Goal: Task Accomplishment & Management: Complete application form

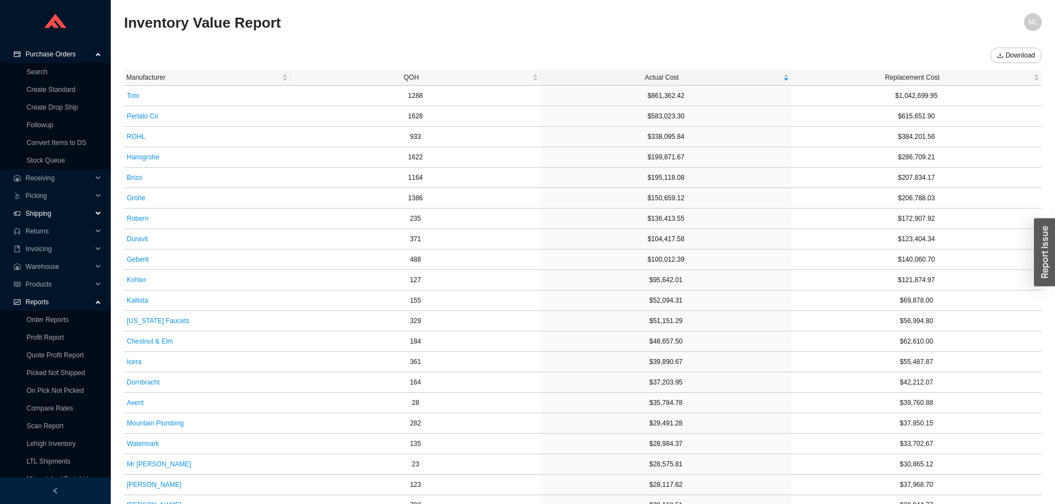
click at [44, 214] on span "Shipping" at bounding box center [58, 214] width 66 height 18
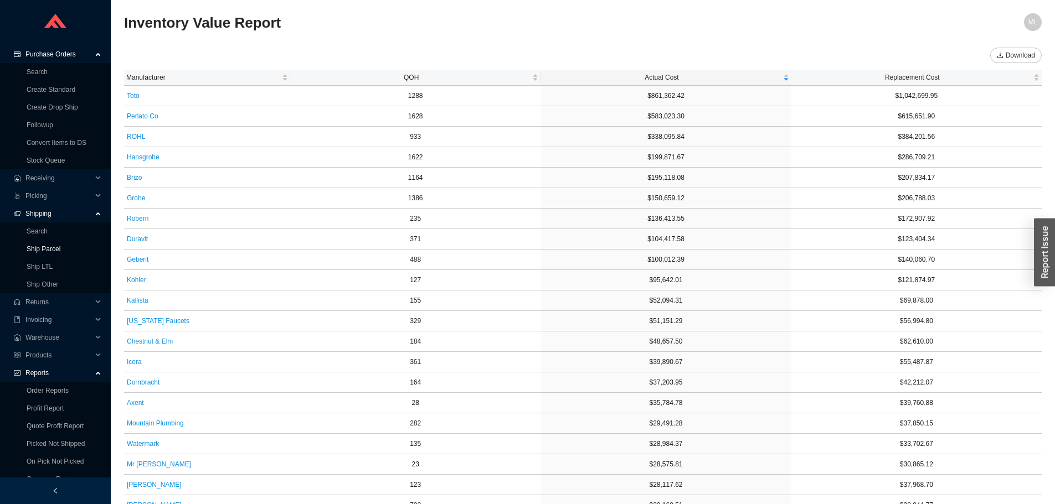
click at [47, 245] on link "Ship Parcel" at bounding box center [44, 249] width 34 height 8
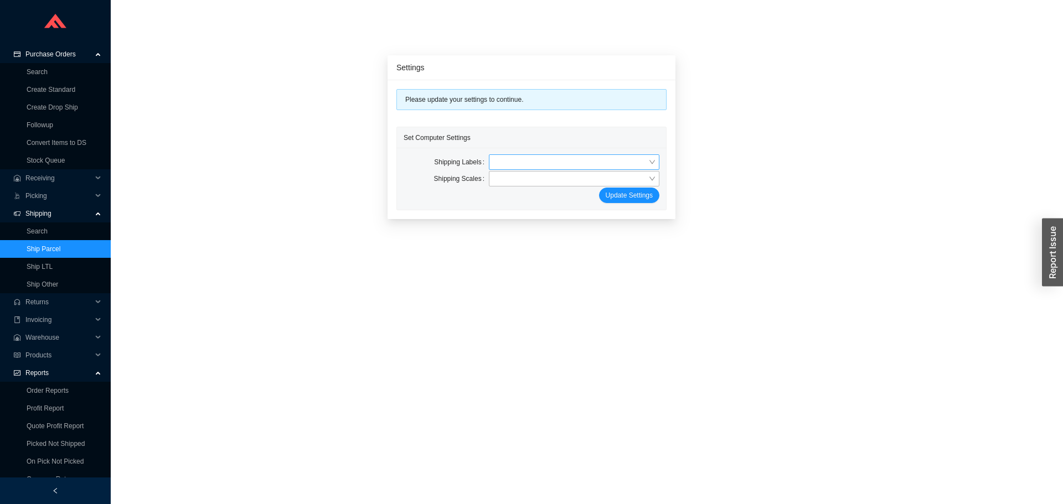
click at [532, 162] on input "search" at bounding box center [570, 162] width 155 height 14
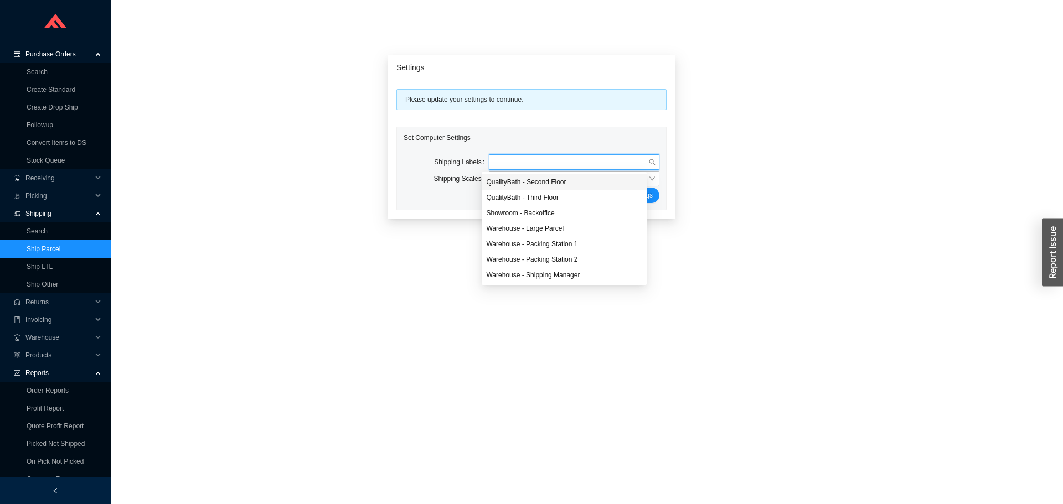
click at [537, 179] on div "QualityBath - Second Floor" at bounding box center [564, 182] width 156 height 10
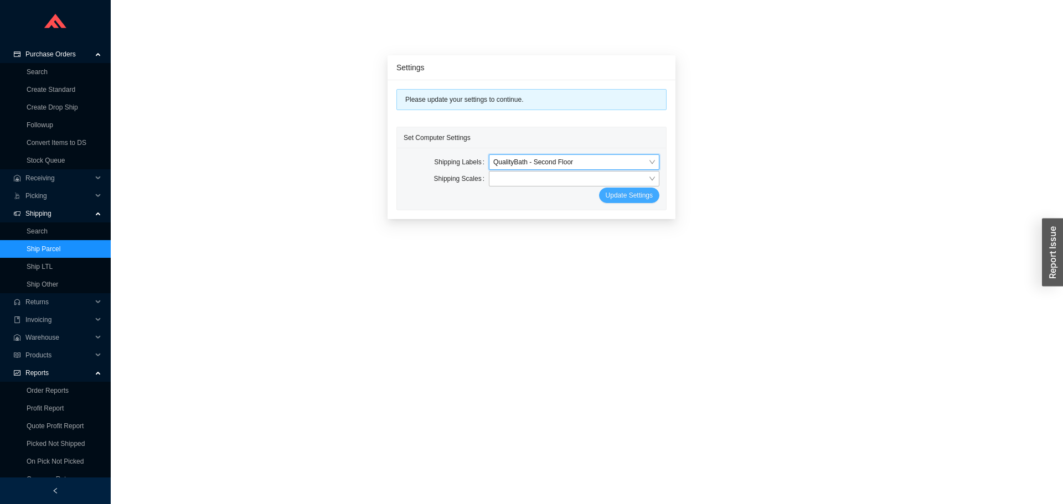
click at [617, 195] on span "Update Settings" at bounding box center [629, 195] width 47 height 11
click at [548, 181] on input "search" at bounding box center [570, 179] width 155 height 14
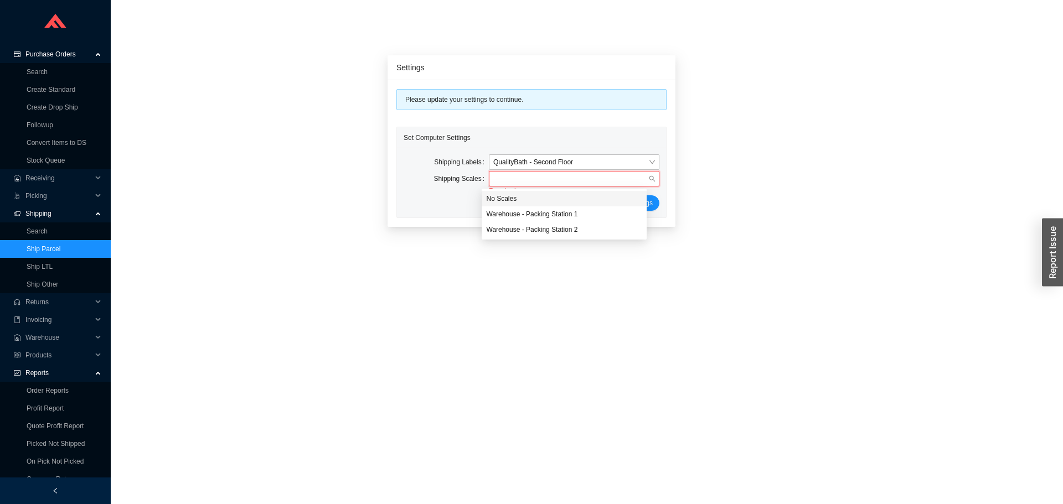
click at [508, 194] on div "No Scales" at bounding box center [564, 199] width 156 height 10
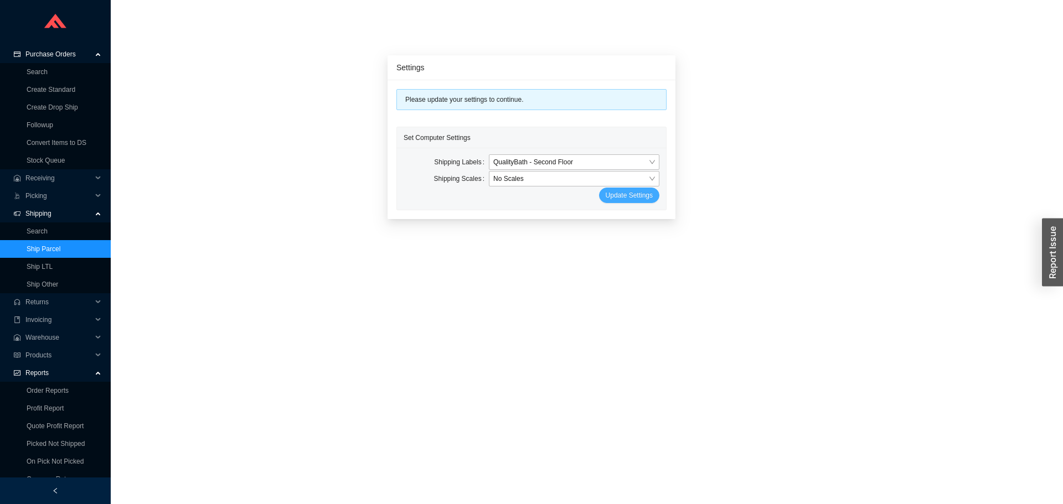
click at [613, 195] on span "Update Settings" at bounding box center [629, 195] width 47 height 11
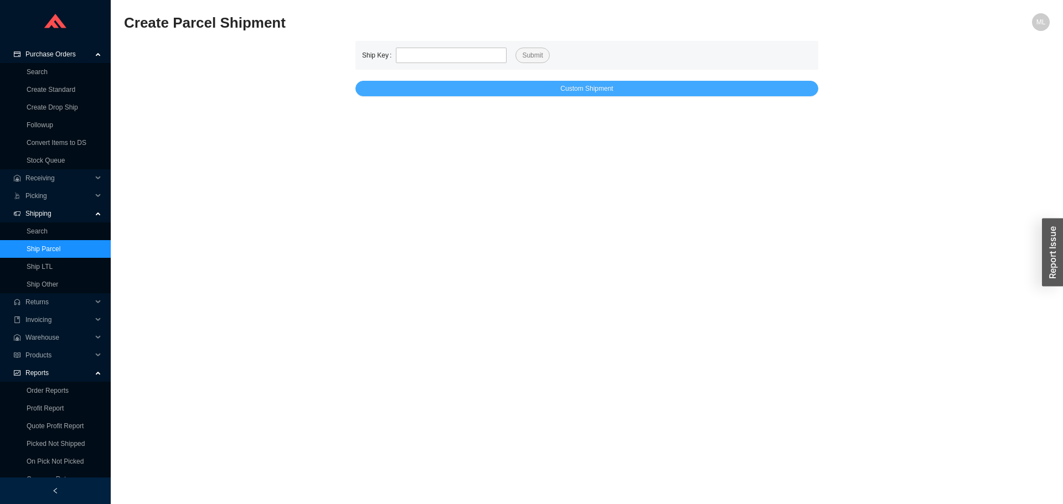
click at [544, 84] on button "Custom Shipment" at bounding box center [587, 89] width 463 height 16
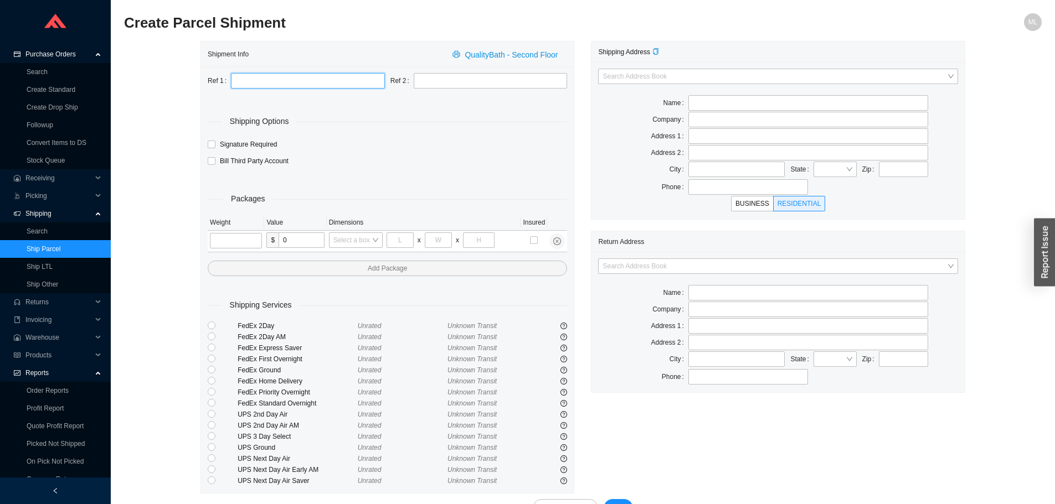
click at [271, 77] on input "text" at bounding box center [308, 81] width 154 height 16
click at [274, 83] on input "text" at bounding box center [308, 81] width 154 height 16
type input "934929"
click at [213, 370] on input "radio" at bounding box center [212, 370] width 8 height 8
radio input "true"
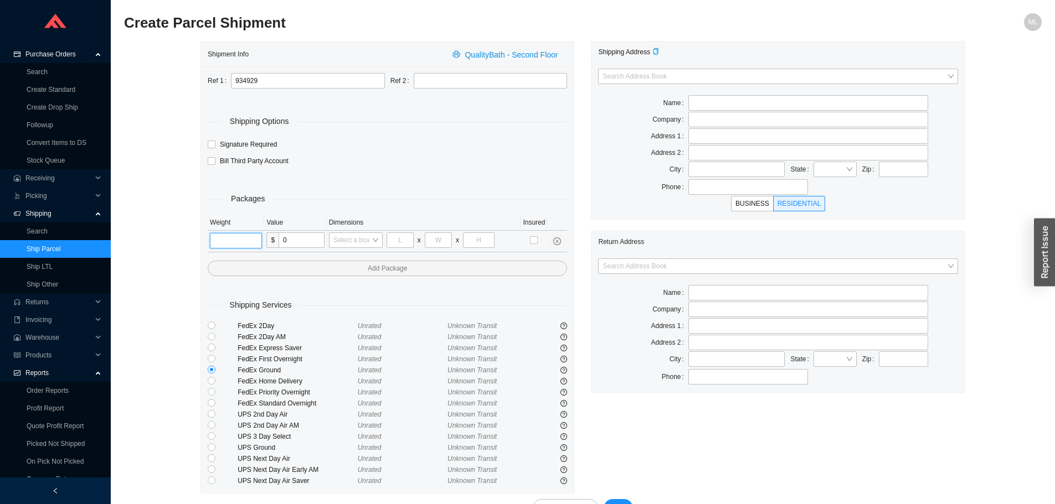
click at [231, 241] on input "tel" at bounding box center [236, 241] width 52 height 16
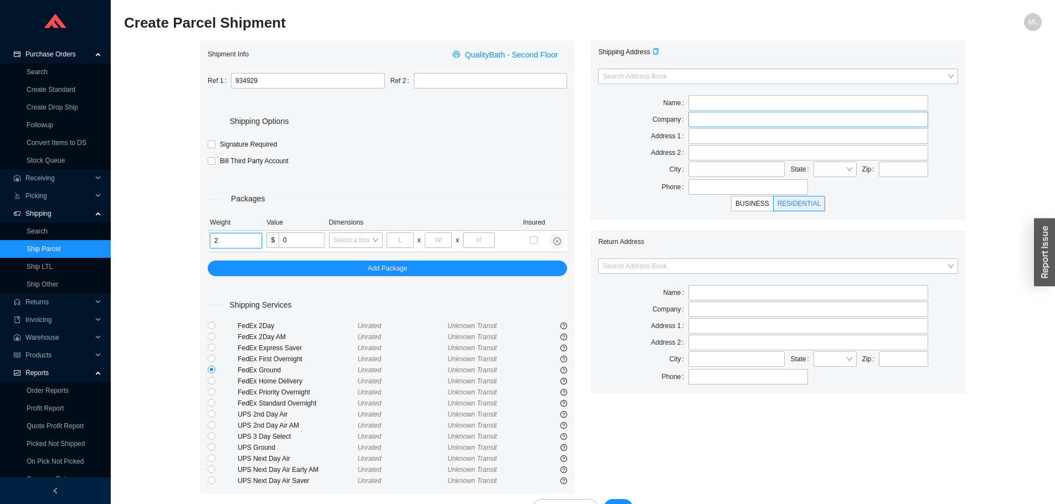
type input "2"
click at [697, 123] on input "text" at bounding box center [808, 120] width 240 height 16
type input "Arete Collective"
click at [700, 100] on input "text" at bounding box center [808, 103] width 240 height 16
type input "[PERSON_NAME]"
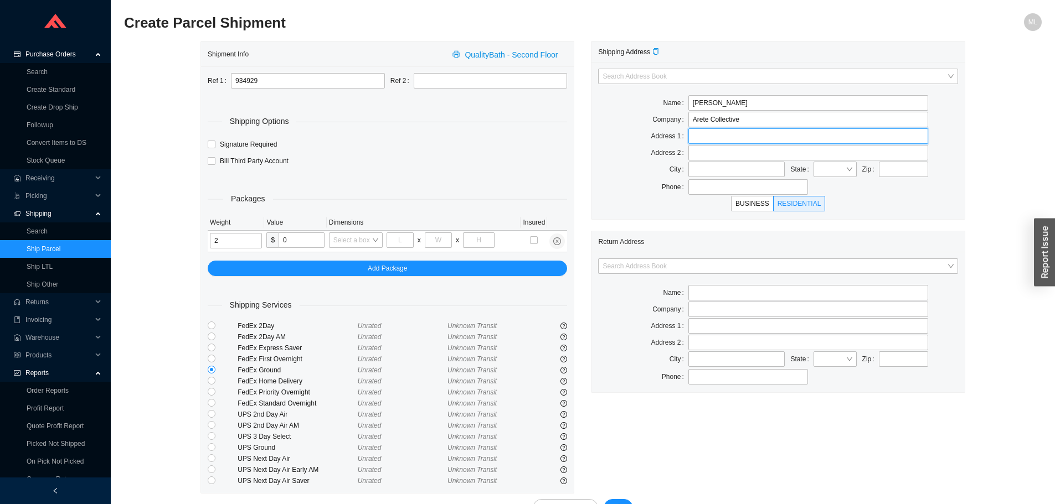
click at [712, 137] on input "text" at bounding box center [808, 136] width 240 height 16
click at [745, 132] on input "4670" at bounding box center [808, 136] width 240 height 16
paste input "[GEOGRAPHIC_DATA][PERSON_NAME]"
type input "[STREET_ADDRESS][PERSON_NAME]"
click at [742, 155] on input "text" at bounding box center [808, 153] width 240 height 16
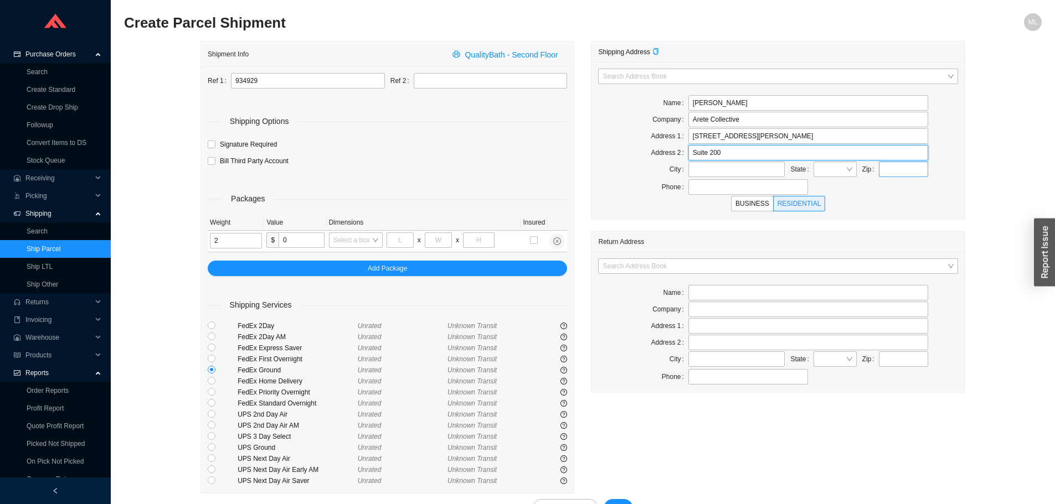
type input "Suite 200"
click at [900, 171] on input "text" at bounding box center [903, 170] width 49 height 16
type input "84117"
type input "[GEOGRAPHIC_DATA]"
type input "84117"
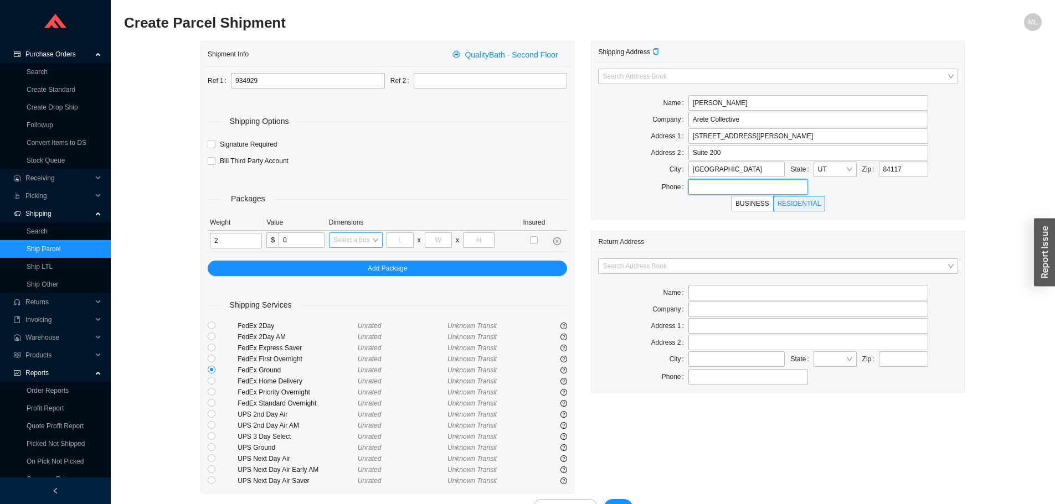
click at [376, 239] on div "Select a box" at bounding box center [356, 241] width 54 height 16
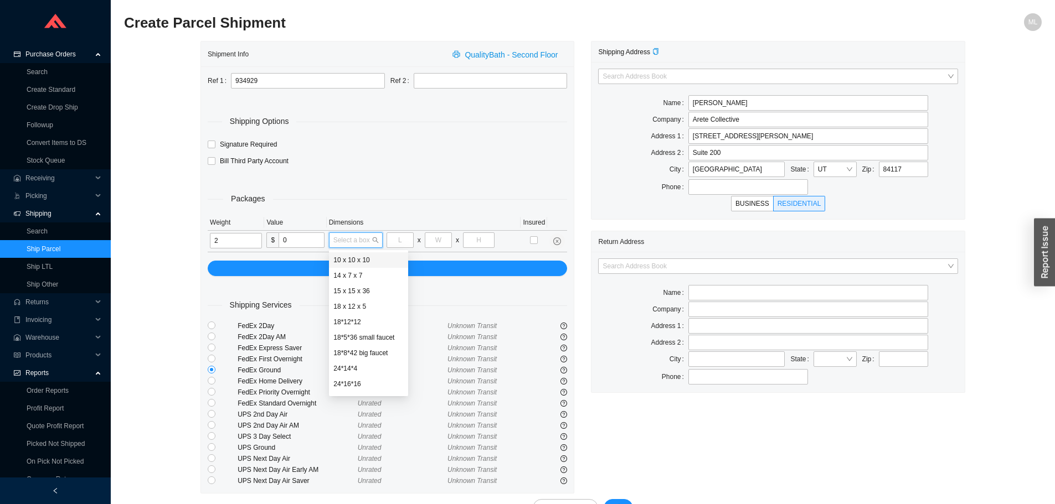
click at [365, 262] on div "10 x 10 x 10" at bounding box center [368, 260] width 70 height 10
type input "10"
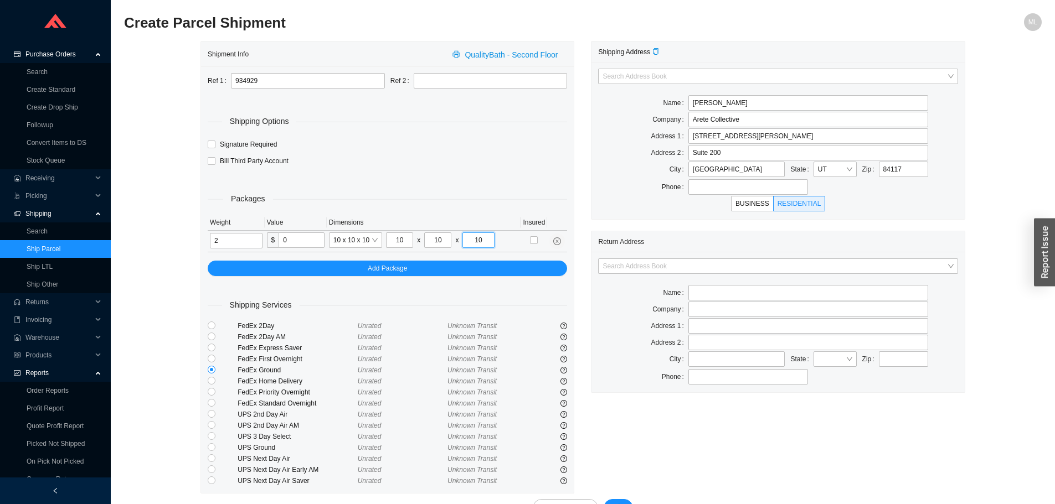
drag, startPoint x: 485, startPoint y: 238, endPoint x: 472, endPoint y: 240, distance: 13.6
click at [472, 240] on input "10" at bounding box center [478, 241] width 32 height 16
type input "2"
click at [506, 194] on div "Packages" at bounding box center [387, 199] width 359 height 13
click at [755, 204] on span "BUSINESS" at bounding box center [752, 204] width 34 height 8
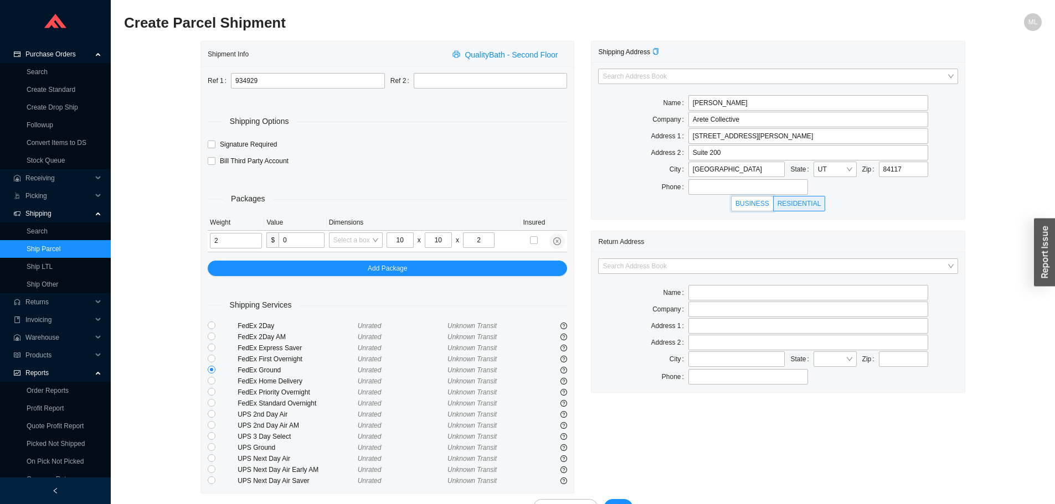
click at [752, 206] on input "BUSINESS" at bounding box center [752, 206] width 0 height 0
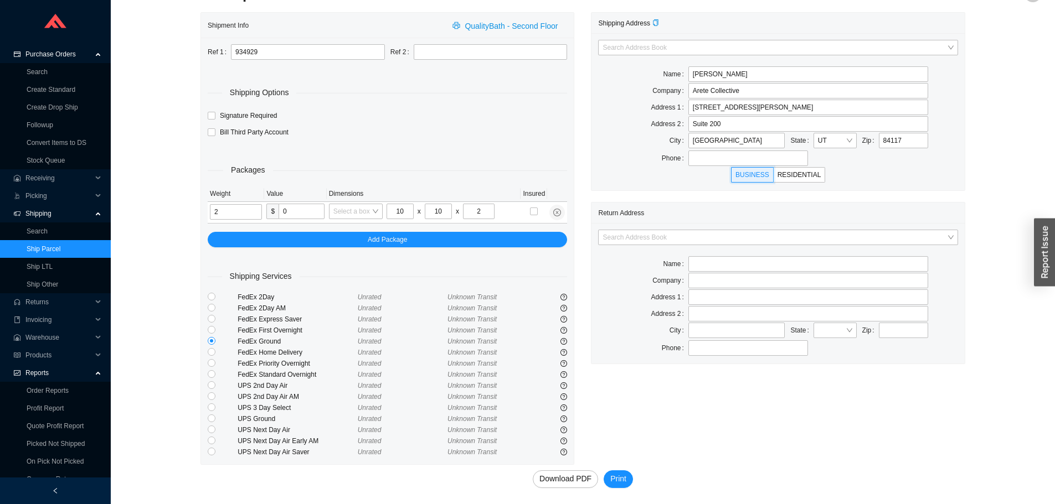
scroll to position [29, 0]
click at [620, 476] on span "Print" at bounding box center [618, 478] width 16 height 13
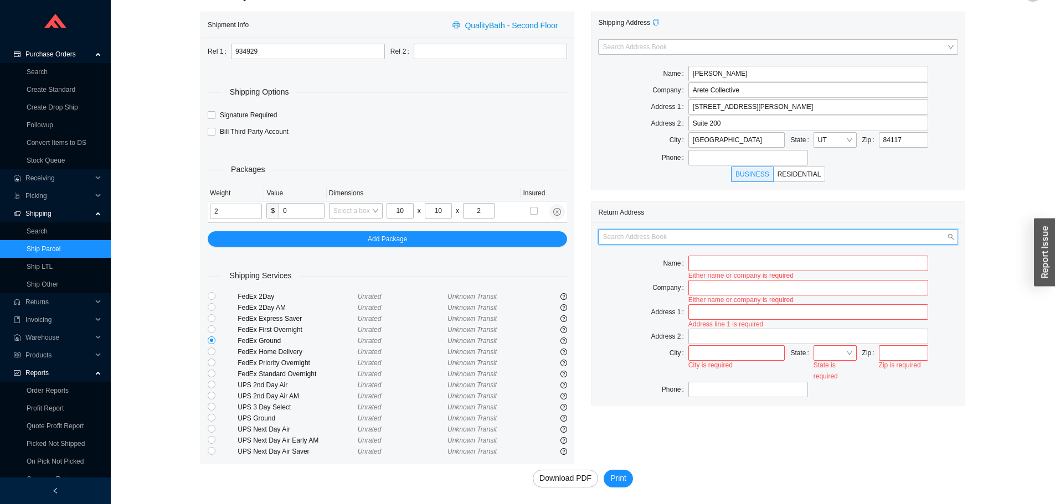
click at [788, 234] on input "search" at bounding box center [775, 237] width 344 height 14
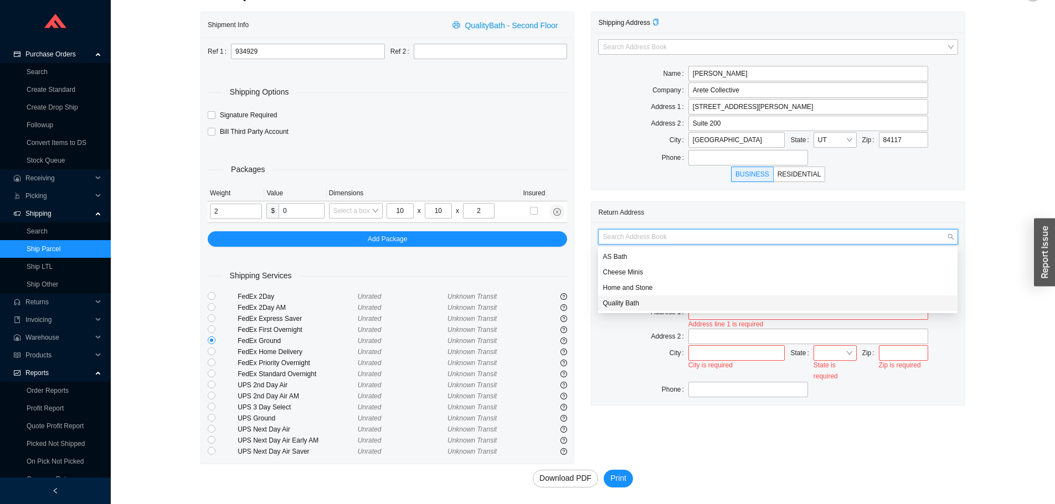
click at [632, 299] on div "Quality Bath" at bounding box center [778, 303] width 351 height 10
type input "Quality Bath"
type input "[STREET_ADDRESS]"
type input "Lakewood"
type input "08701"
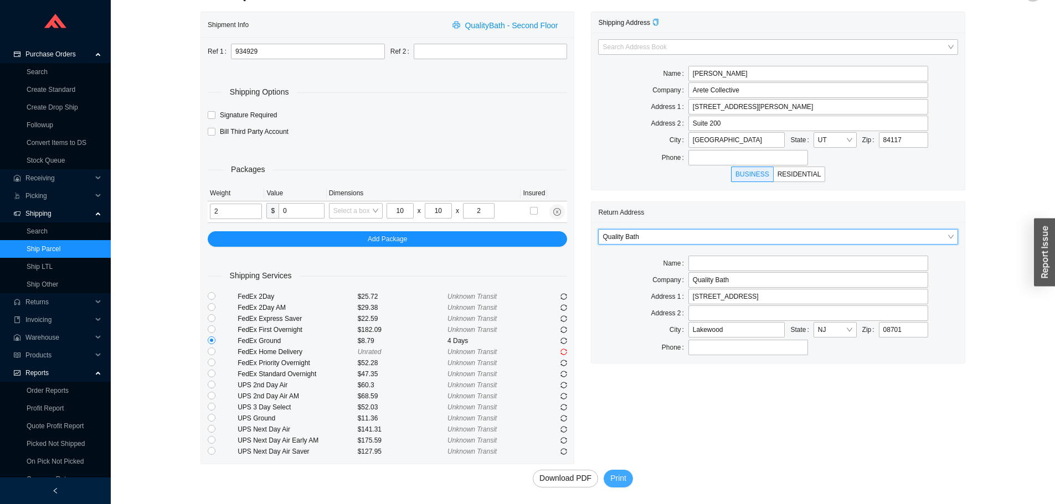
click at [622, 476] on span "Print" at bounding box center [618, 478] width 16 height 13
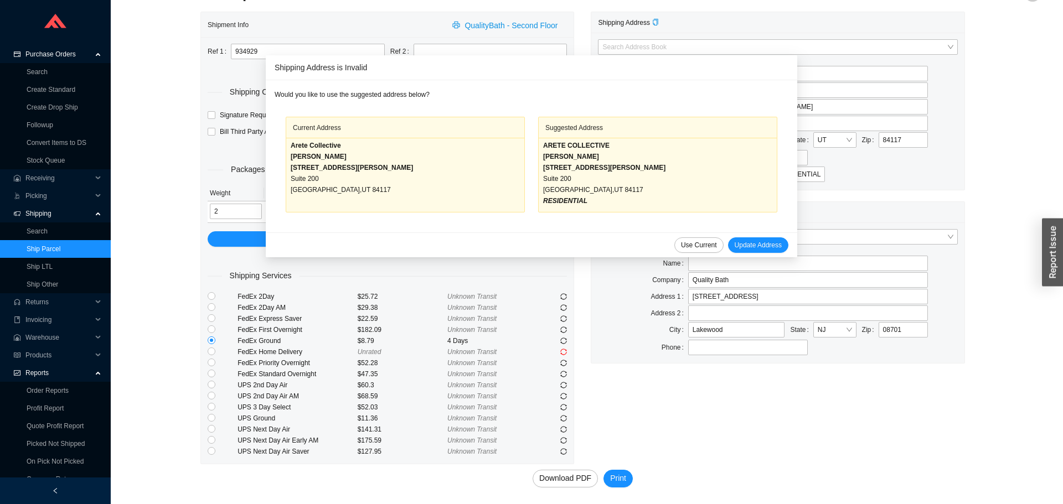
click at [368, 164] on div "[STREET_ADDRESS][PERSON_NAME]" at bounding box center [405, 167] width 229 height 11
click at [684, 245] on span "Use Current" at bounding box center [699, 245] width 36 height 11
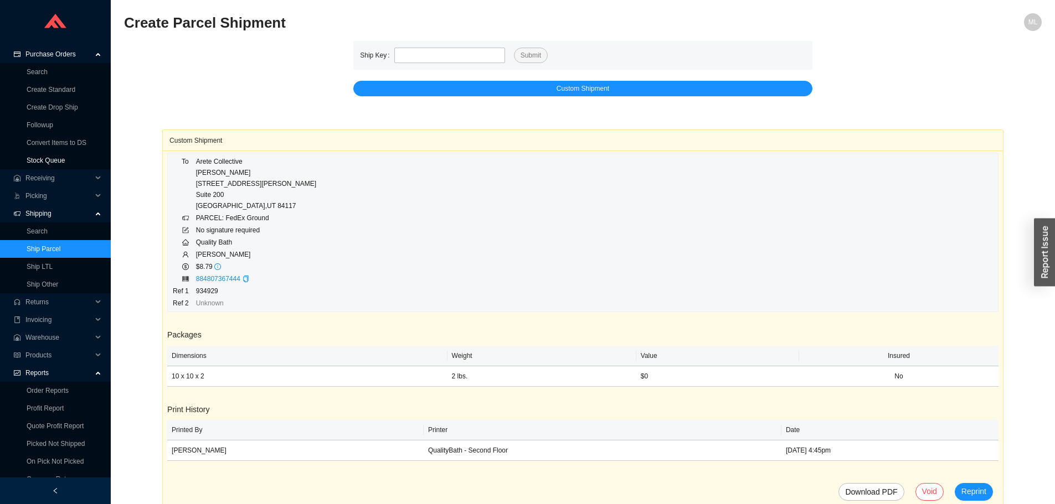
click at [45, 158] on link "Stock Queue" at bounding box center [46, 161] width 38 height 8
